Goal: Obtain resource: Download file/media

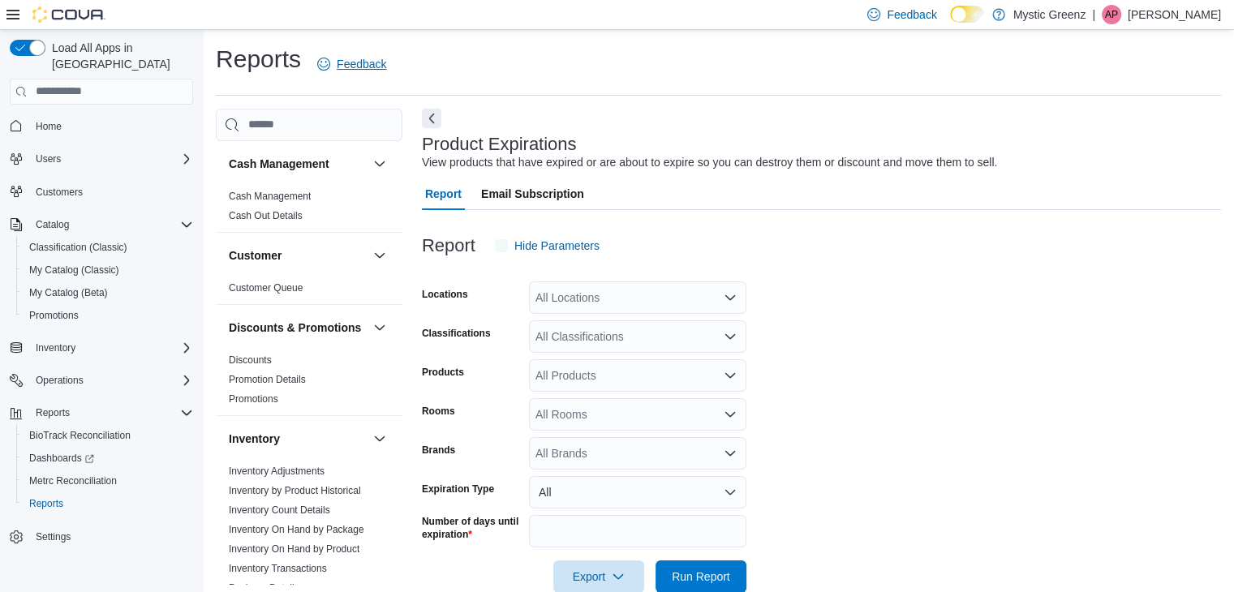
scroll to position [32, 0]
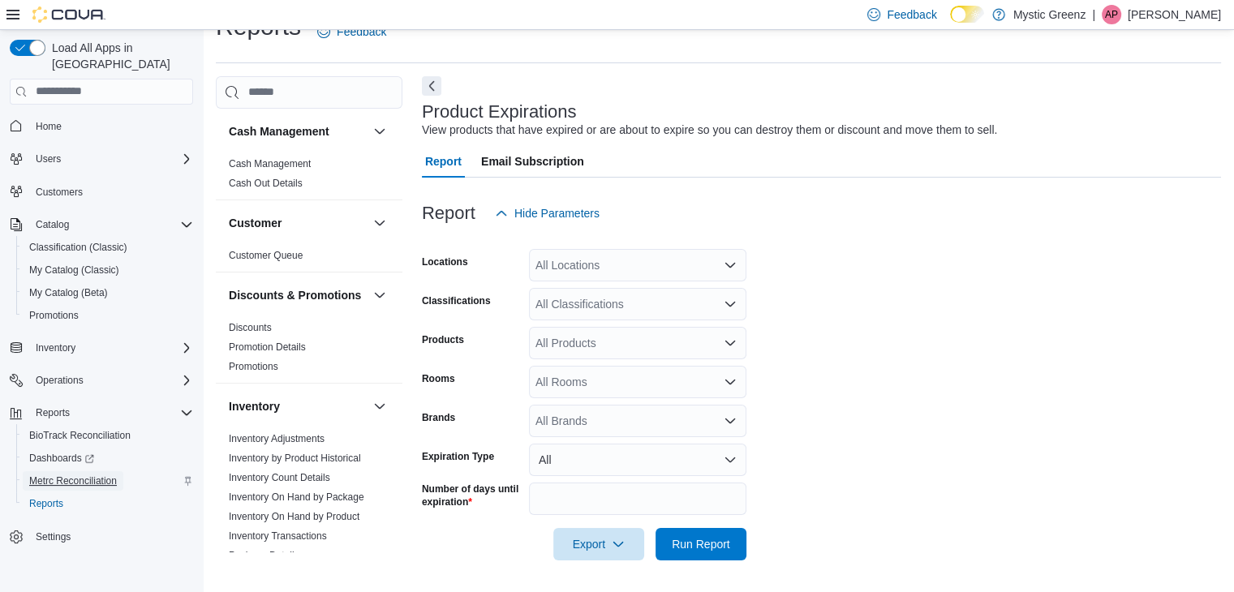
click at [62, 475] on span "Metrc Reconciliation" at bounding box center [73, 481] width 88 height 13
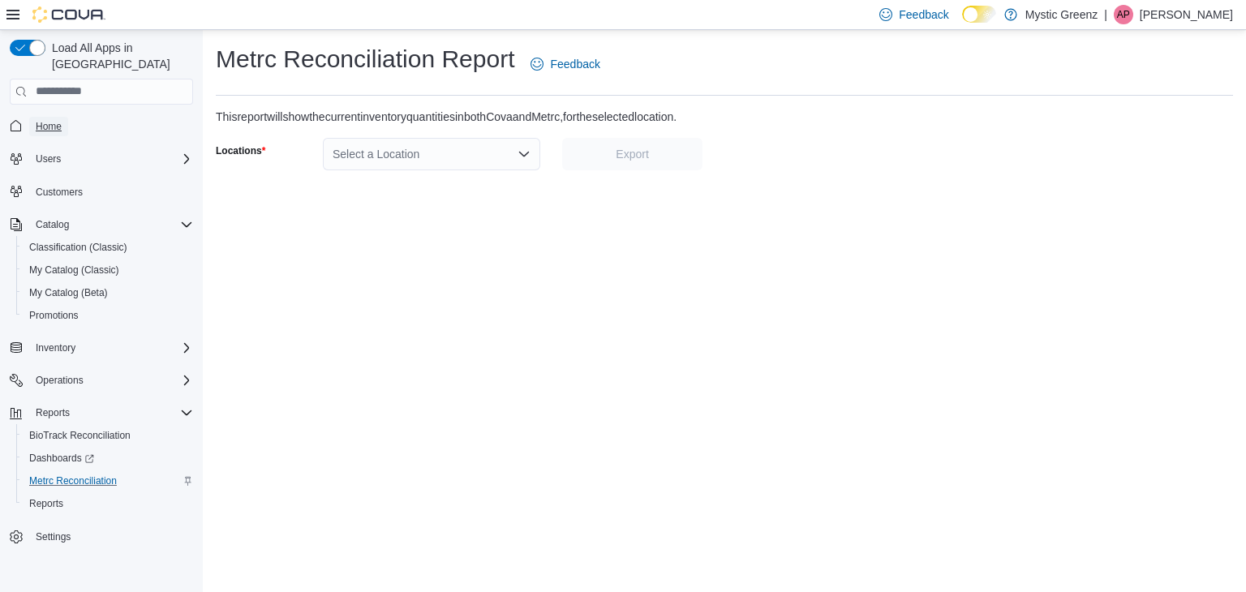
click at [45, 120] on span "Home" at bounding box center [49, 126] width 26 height 13
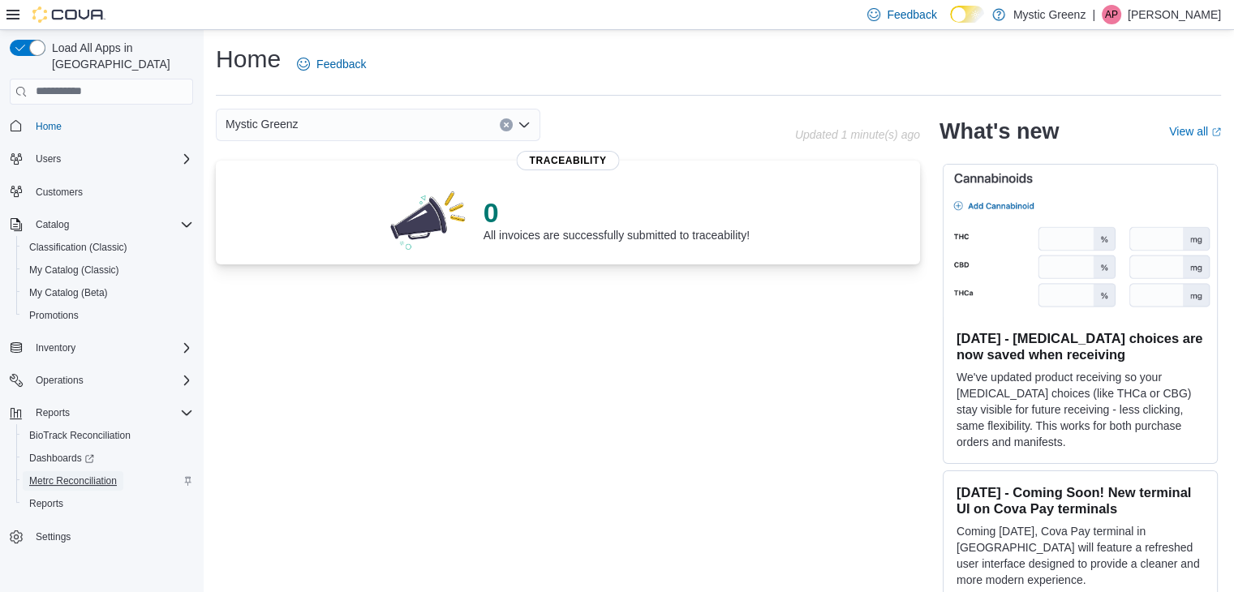
click at [68, 475] on span "Metrc Reconciliation" at bounding box center [73, 481] width 88 height 13
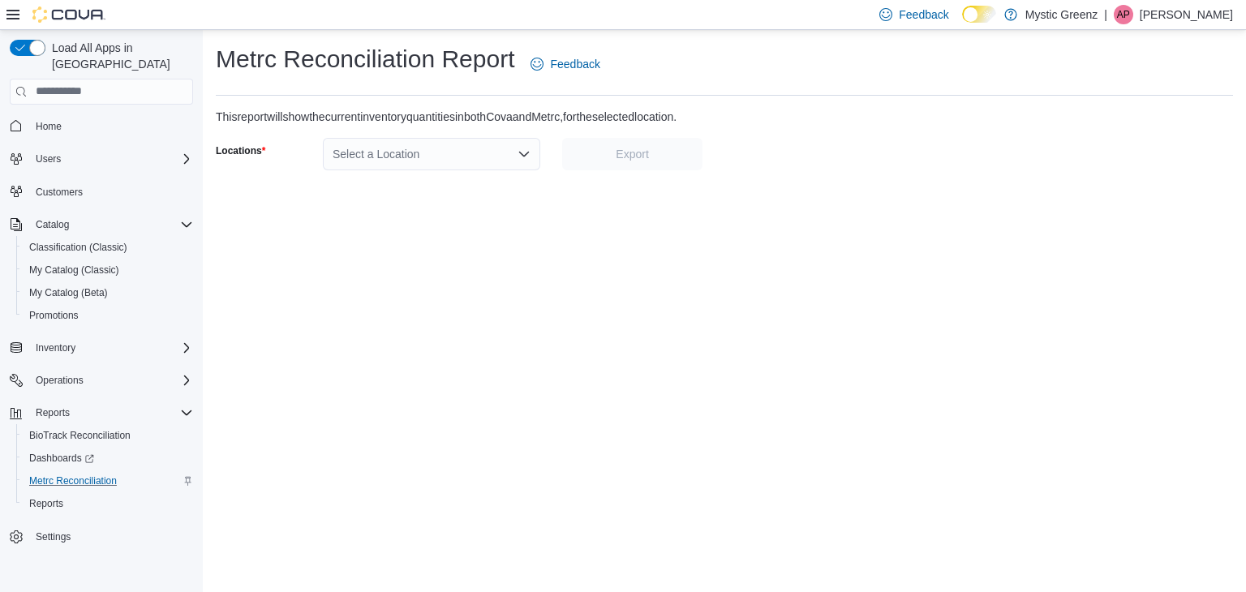
click at [514, 145] on div "Select a Location" at bounding box center [431, 154] width 217 height 32
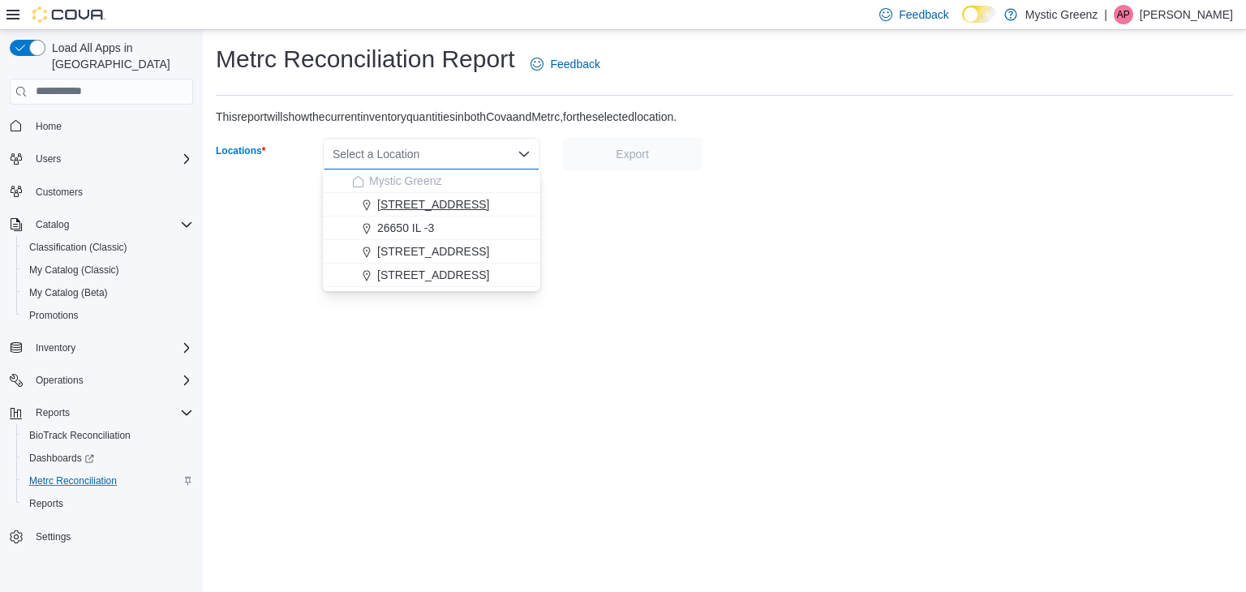
click at [469, 210] on span "[STREET_ADDRESS]" at bounding box center [433, 204] width 112 height 16
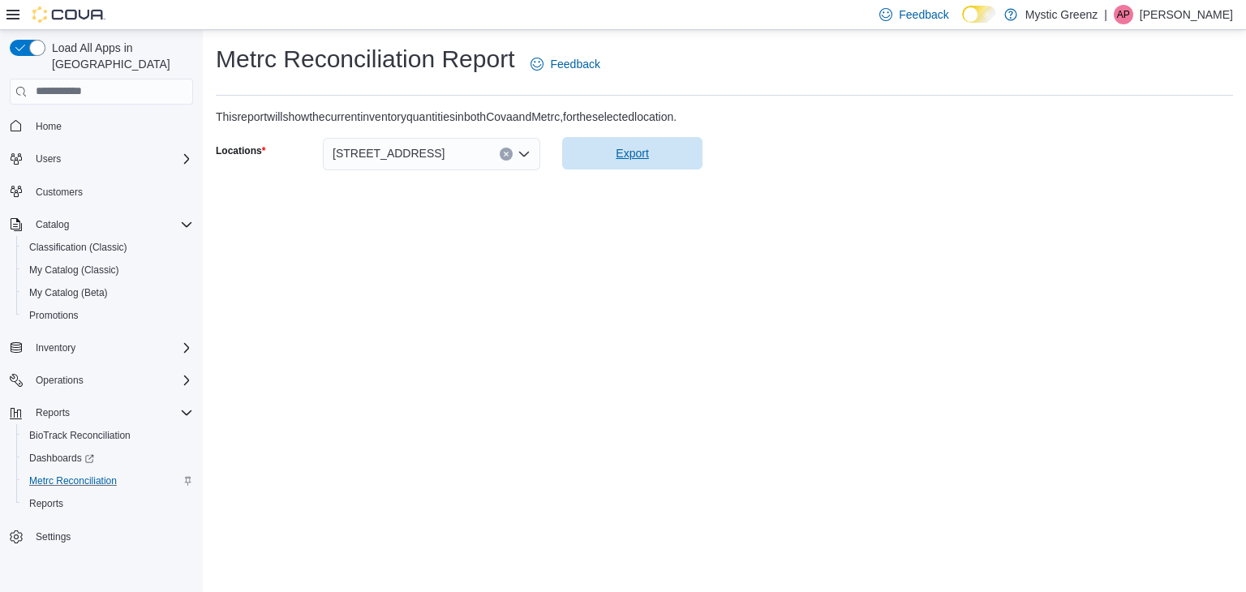
click at [620, 164] on span "Export" at bounding box center [632, 153] width 121 height 32
click at [45, 120] on span "Home" at bounding box center [49, 126] width 26 height 13
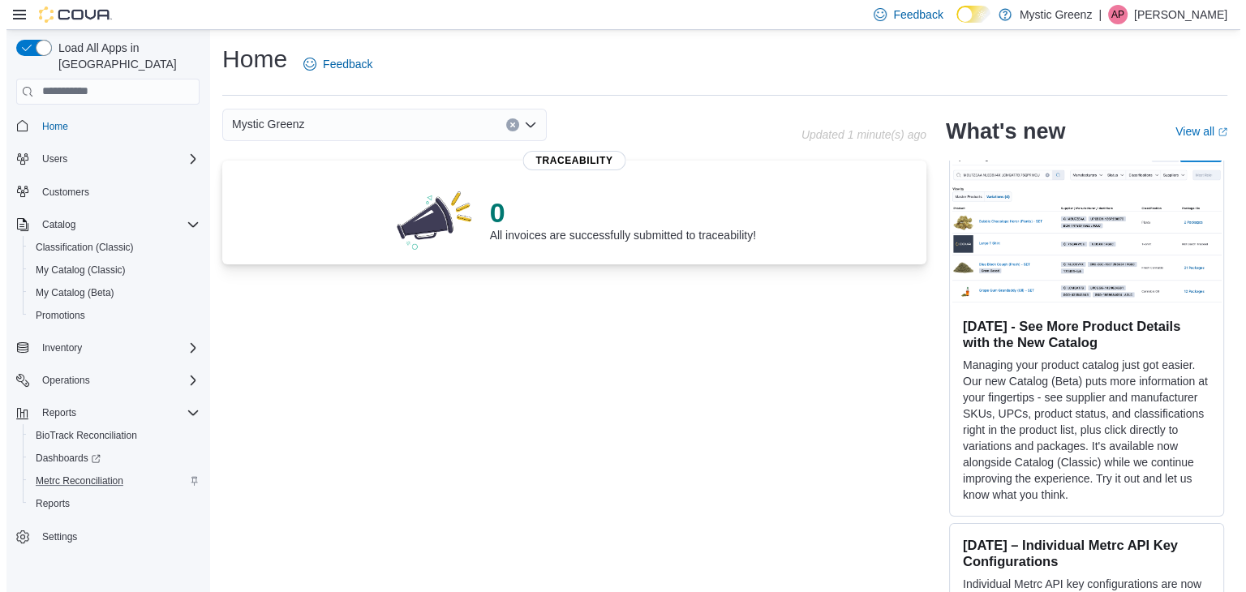
scroll to position [649, 0]
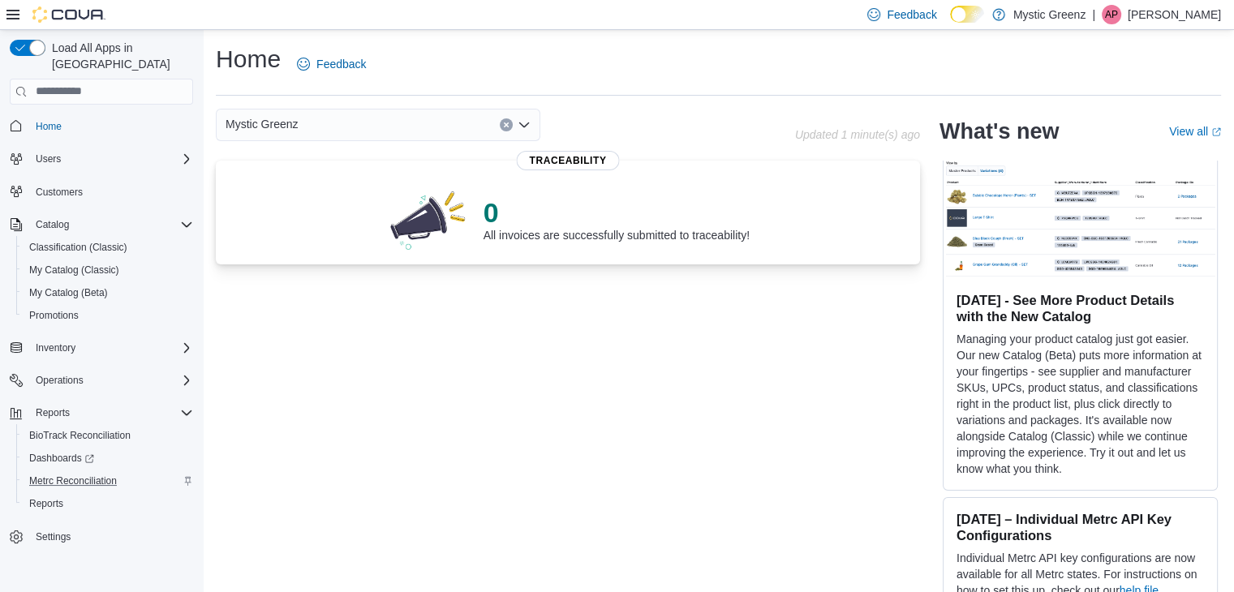
click at [1008, 455] on p "Managing your product catalog just got easier. Our new Catalog (Beta) puts more…" at bounding box center [1080, 404] width 247 height 146
click at [88, 264] on span "My Catalog (Classic)" at bounding box center [74, 270] width 90 height 13
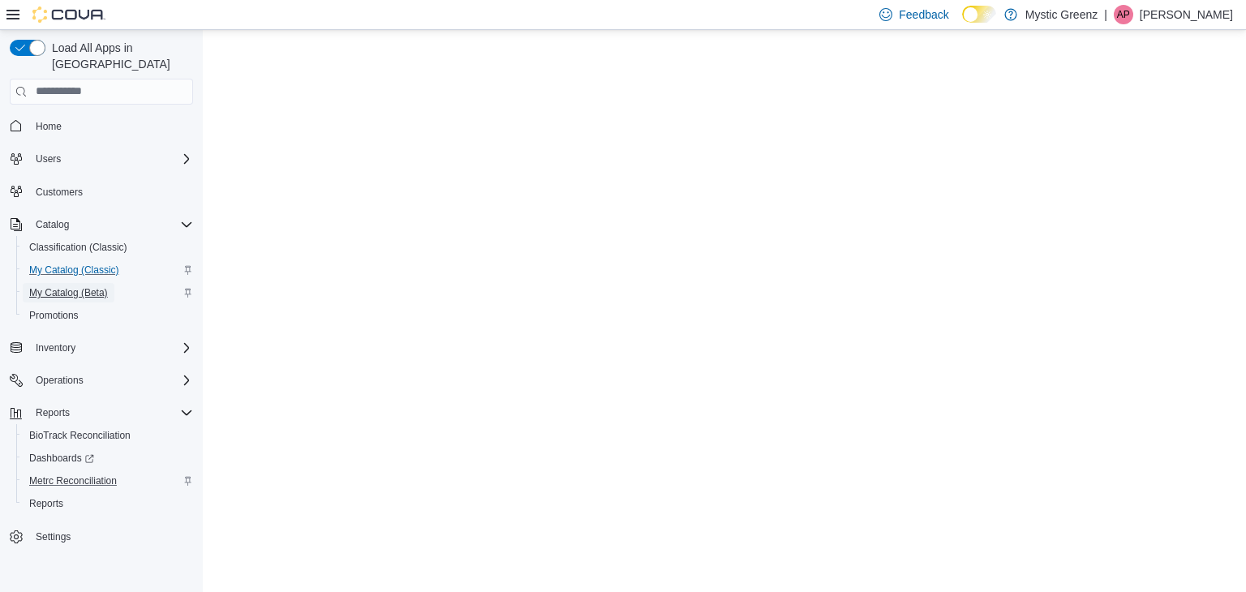
click at [88, 286] on span "My Catalog (Beta)" at bounding box center [68, 292] width 79 height 13
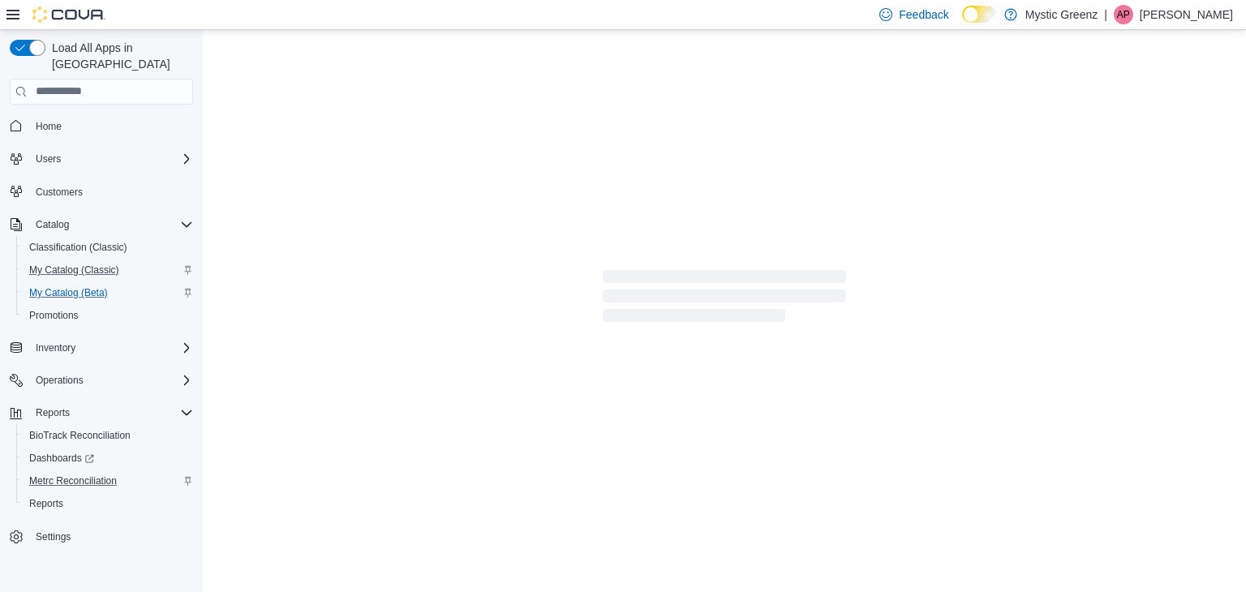
select select "**********"
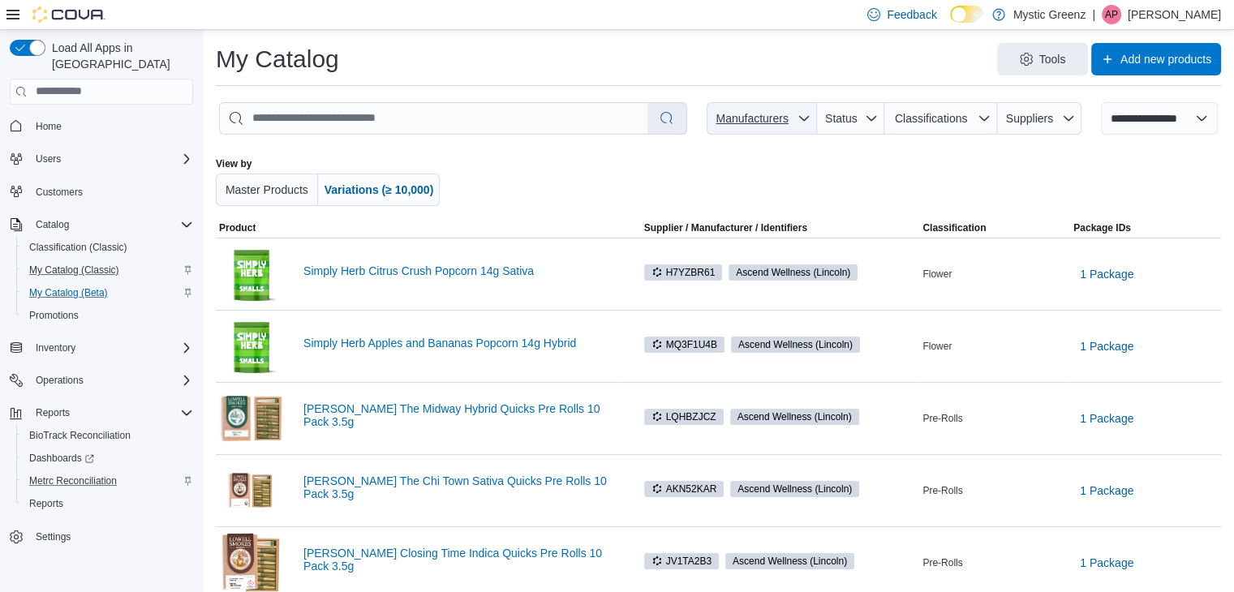
click at [802, 125] on span "Manufacturers" at bounding box center [761, 118] width 97 height 32
click at [954, 161] on div at bounding box center [737, 181] width 557 height 49
click at [1034, 118] on span "Suppliers" at bounding box center [1029, 118] width 47 height 13
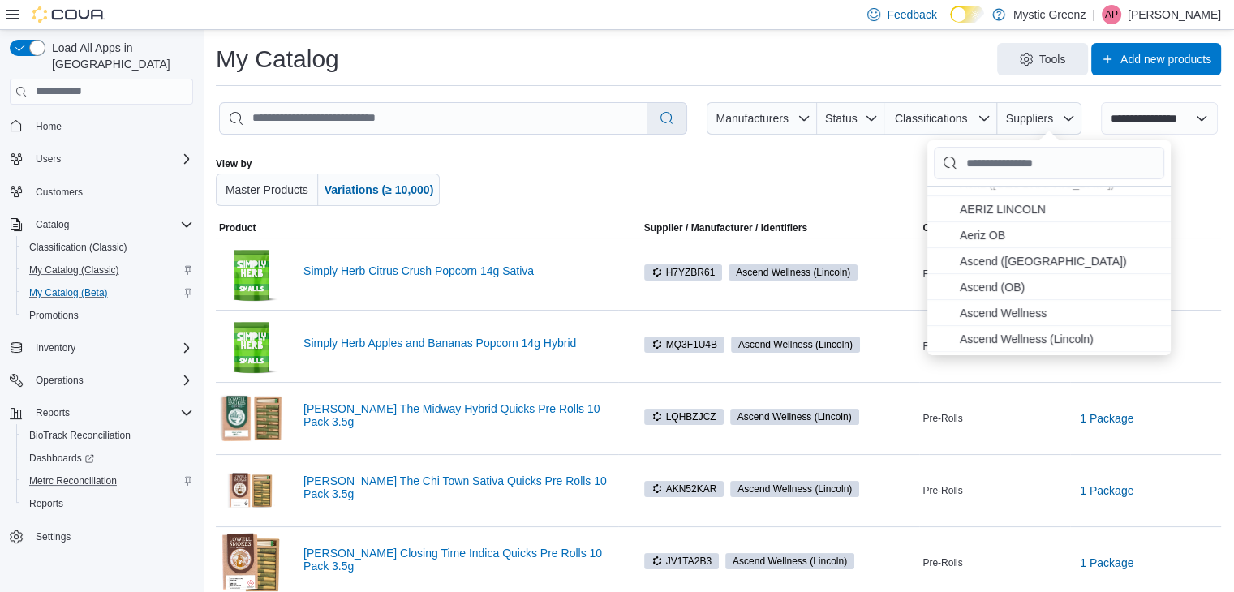
scroll to position [243, 0]
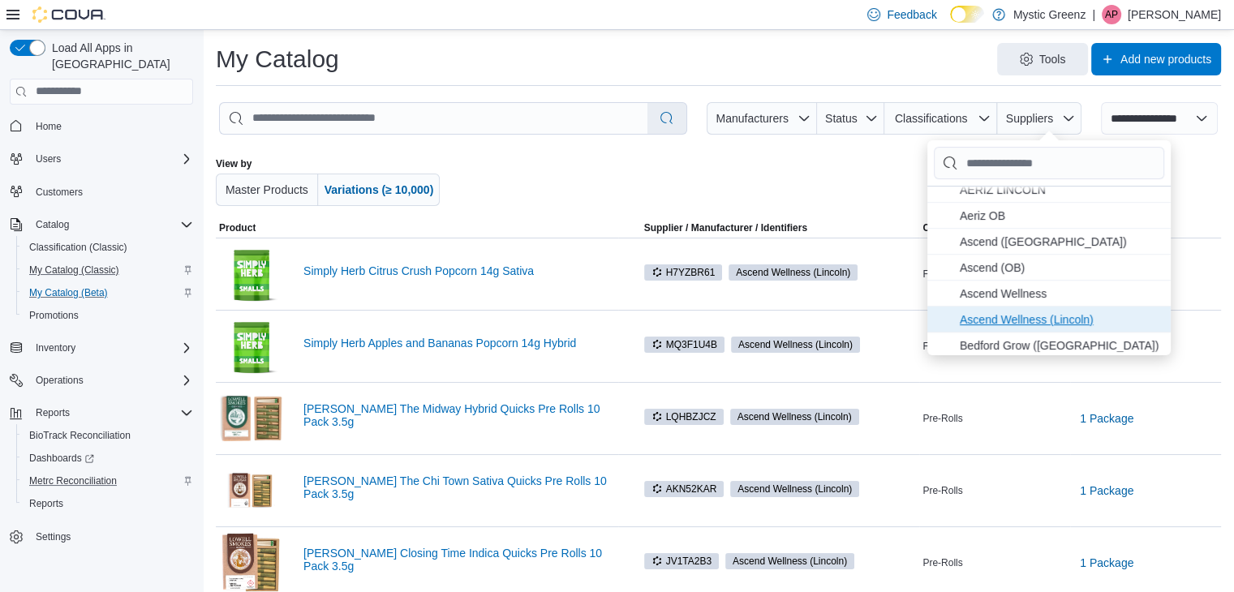
click at [1054, 317] on span "Ascend Wellness (Lincoln) . To check this option, press Enter." at bounding box center [1060, 319] width 201 height 19
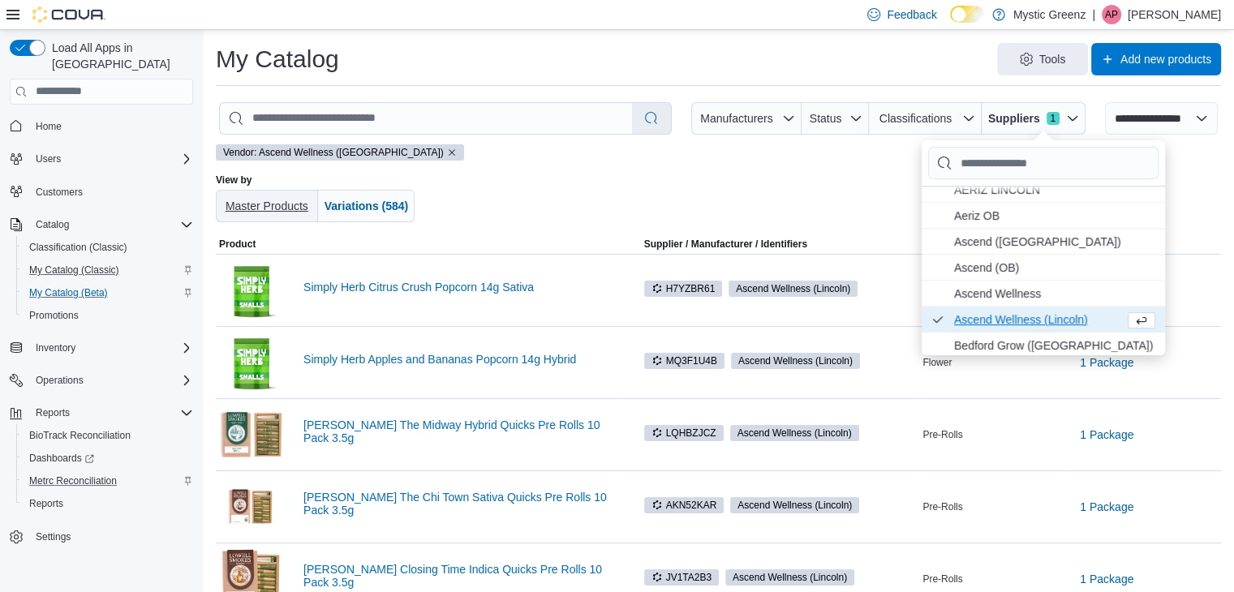
click at [281, 202] on span "Master Products" at bounding box center [267, 206] width 83 height 13
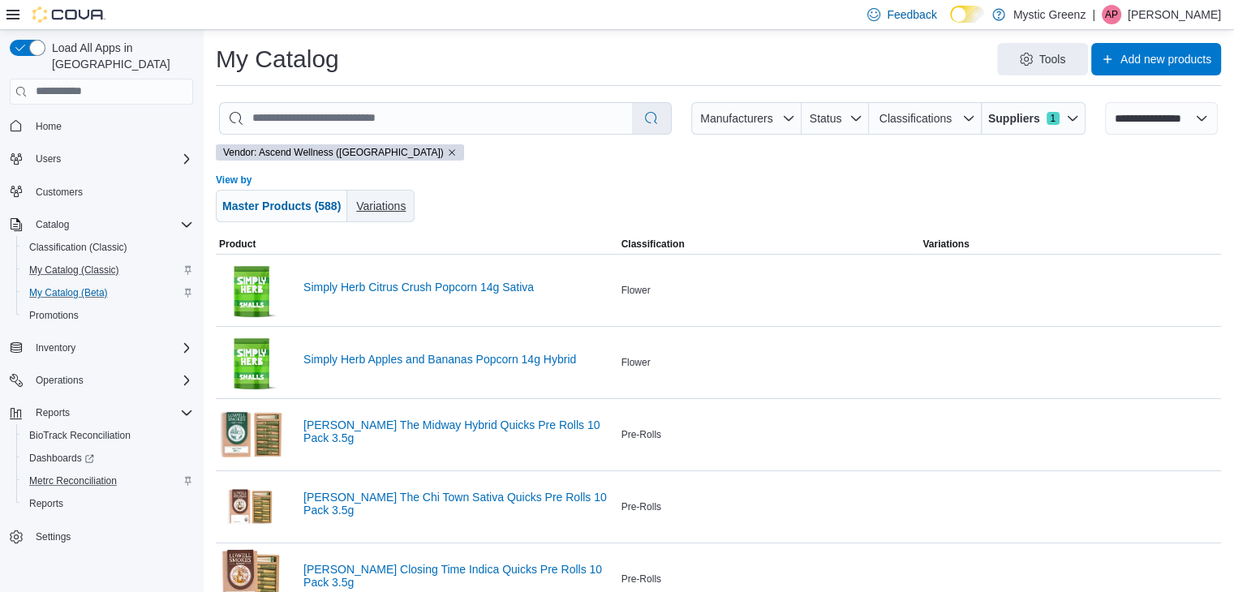
click at [369, 205] on span "Variations" at bounding box center [380, 206] width 49 height 13
